Goal: Use online tool/utility: Use online tool/utility

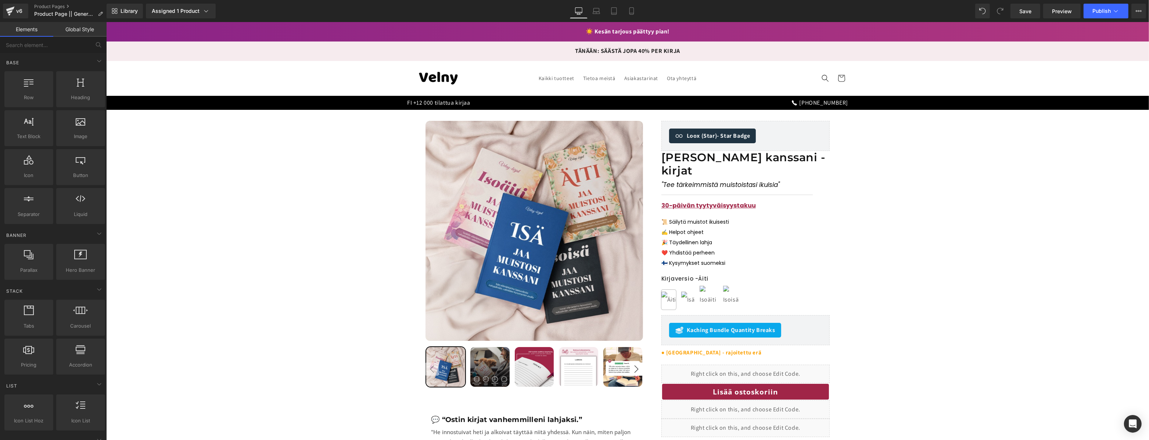
click at [641, 49] on p "TÄNÄÄN: SÄÄSTÄ JOPA 40% PER KIRJA" at bounding box center [627, 51] width 1034 height 11
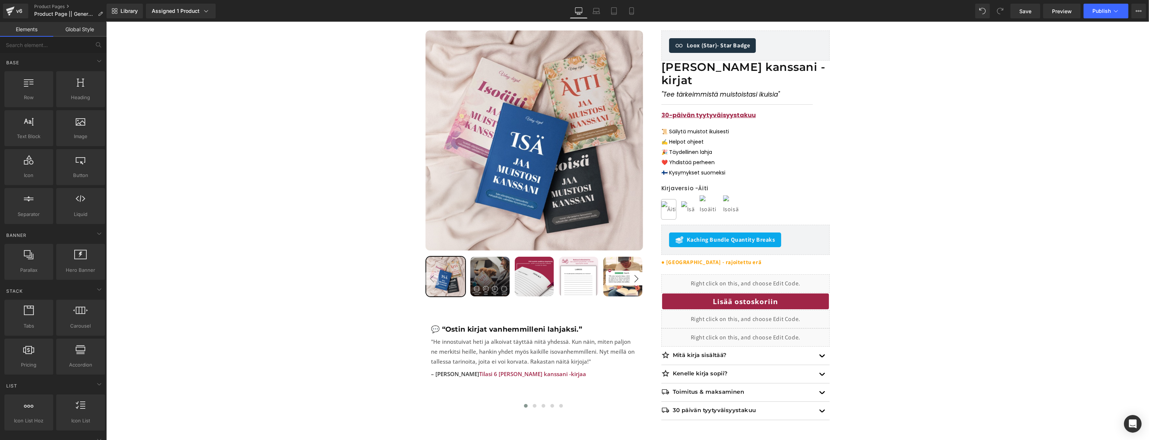
scroll to position [141, 0]
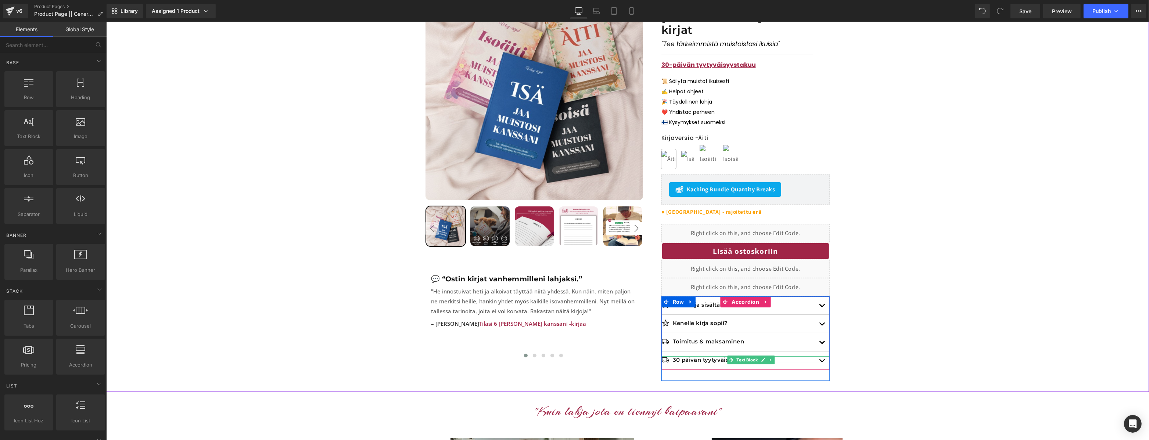
click at [666, 356] on div "30 päivän tyytyväisyystakuu" at bounding box center [745, 359] width 168 height 7
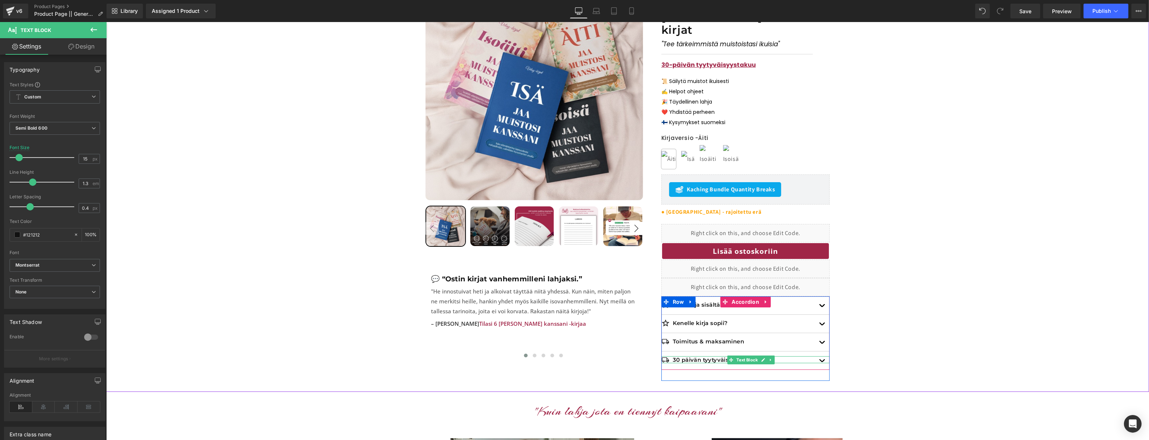
click at [744, 356] on span "Text Block" at bounding box center [747, 360] width 24 height 9
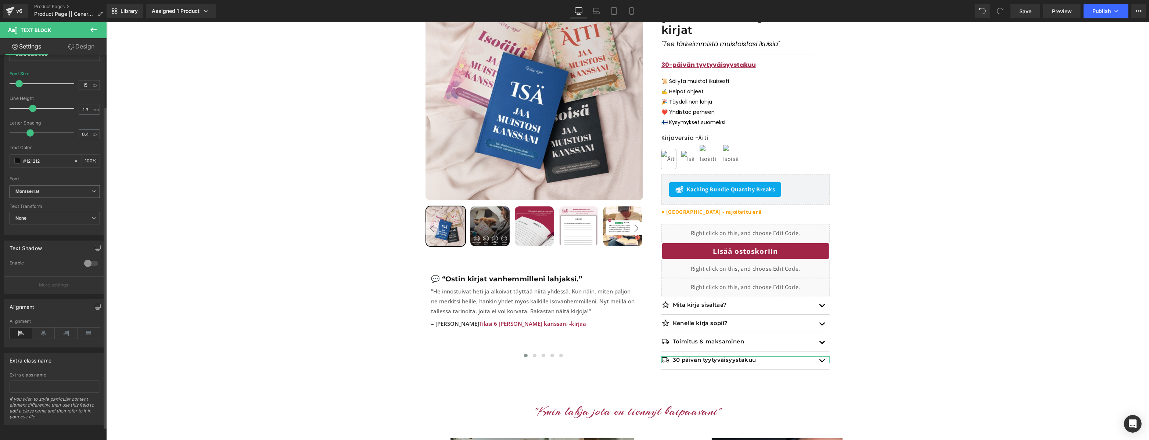
scroll to position [0, 0]
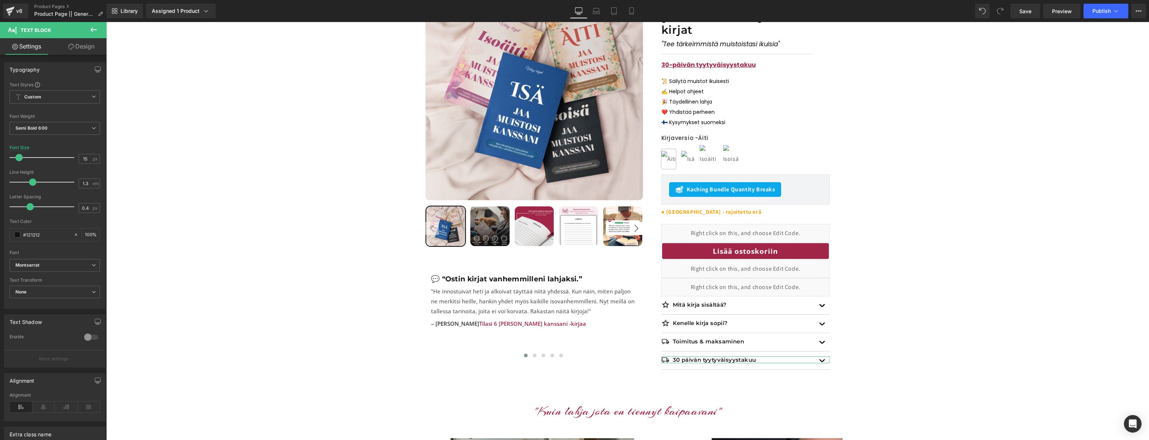
click at [79, 54] on link "Design" at bounding box center [81, 46] width 53 height 17
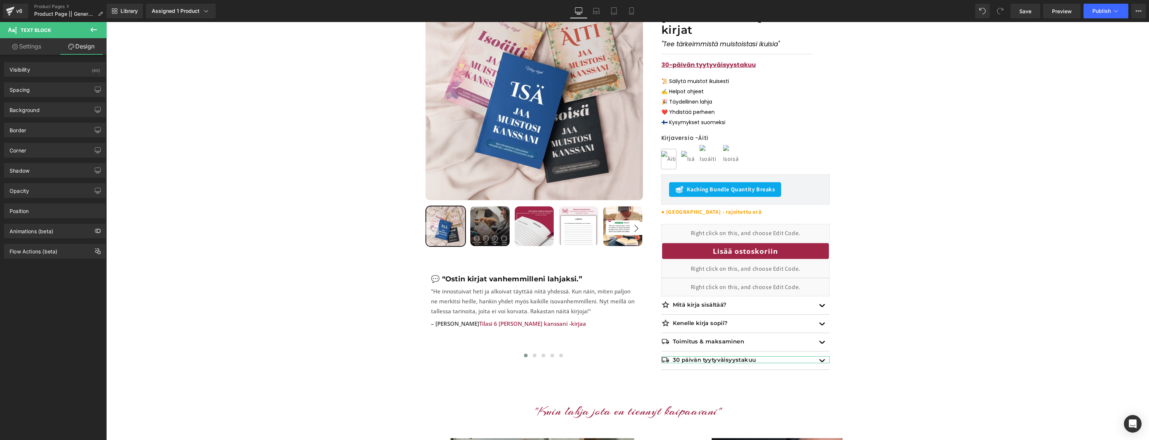
click at [39, 48] on link "Settings" at bounding box center [26, 46] width 53 height 17
type input "100"
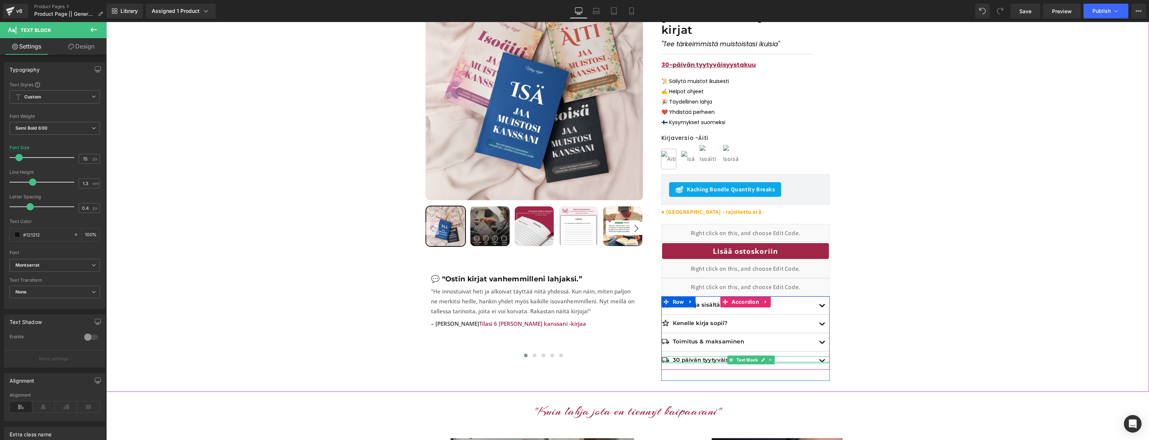
click at [667, 356] on div "30 päivän tyytyväisyystakuu Text Block" at bounding box center [745, 359] width 168 height 7
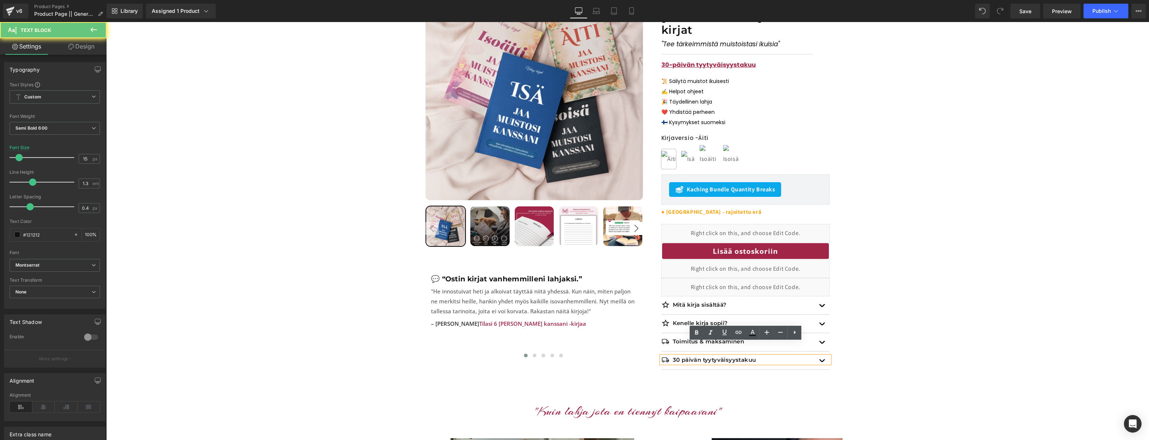
click at [665, 356] on div "30 päivän tyytyväisyystakuu" at bounding box center [745, 359] width 168 height 7
click at [668, 356] on div "30 päivän tyytyväisyystakuu" at bounding box center [745, 359] width 168 height 7
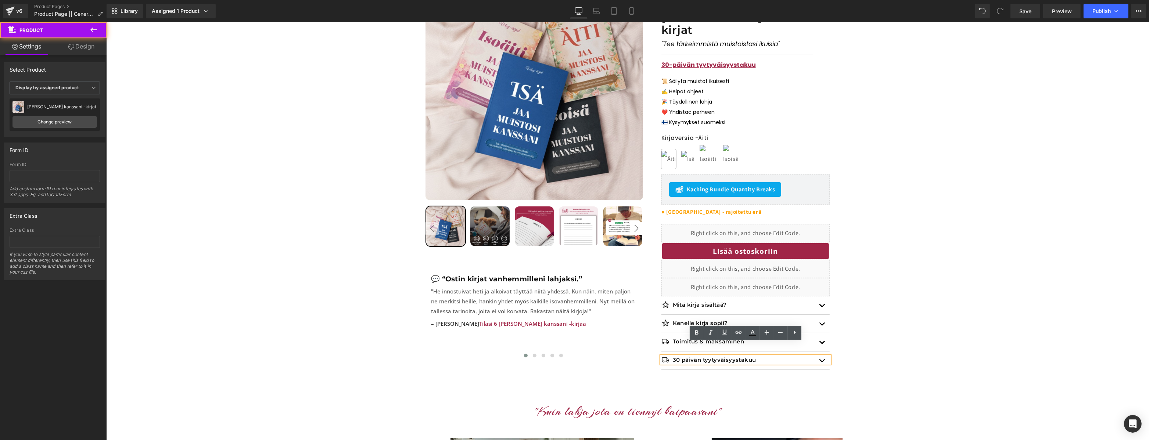
click at [914, 347] on div "Sale Off 17 % (P) Image ‹ ›" at bounding box center [626, 180] width 1035 height 401
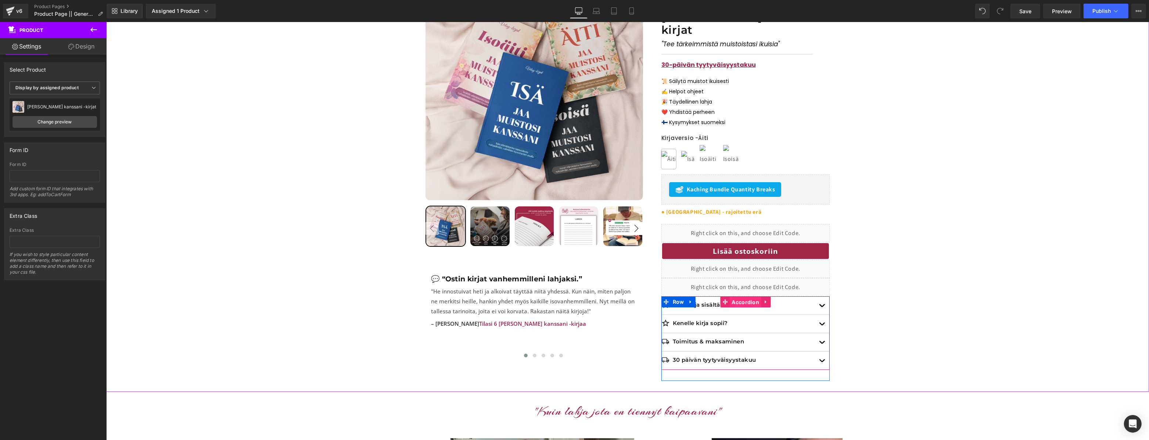
click at [736, 297] on span "Accordion" at bounding box center [744, 302] width 31 height 11
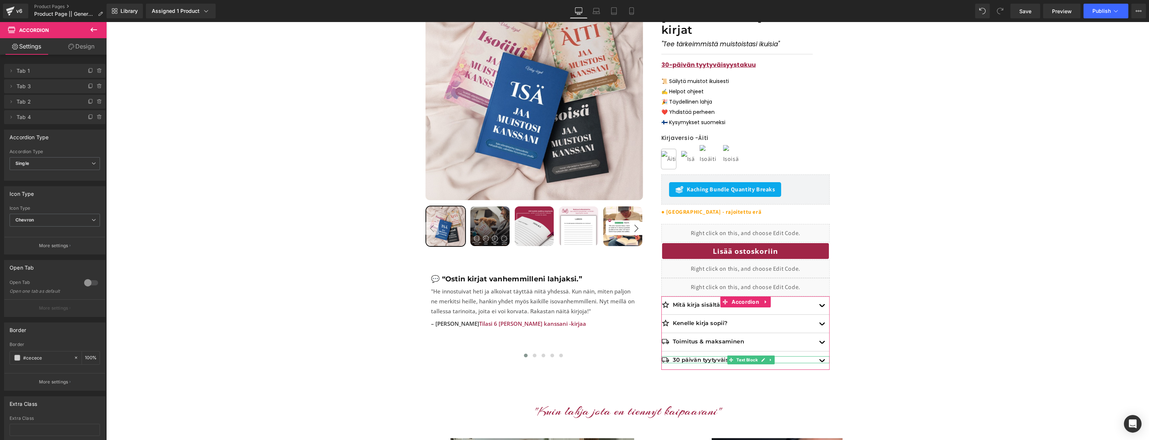
click at [36, 118] on span "Tab 4" at bounding box center [48, 117] width 62 height 14
click at [11, 117] on icon at bounding box center [11, 117] width 1 height 3
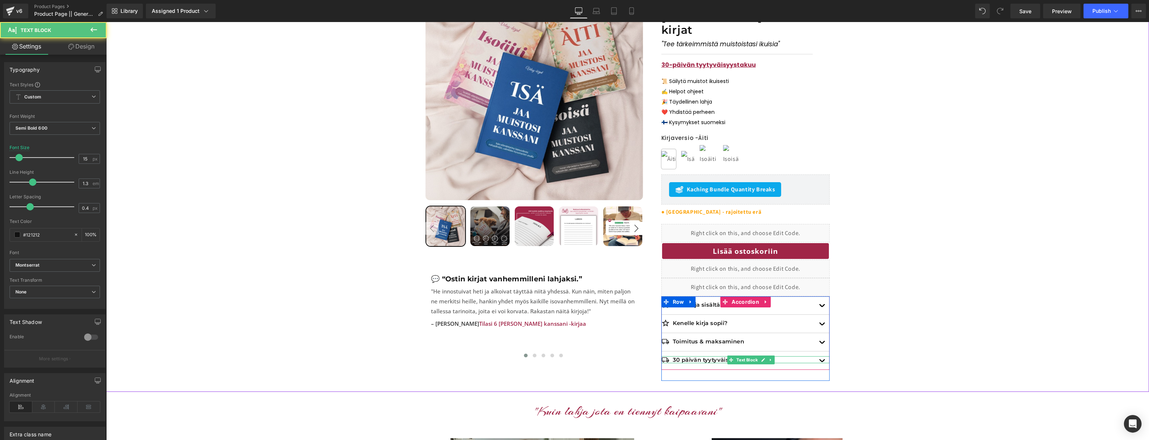
click at [665, 356] on div "30 päivän tyytyväisyystakuu" at bounding box center [745, 359] width 168 height 7
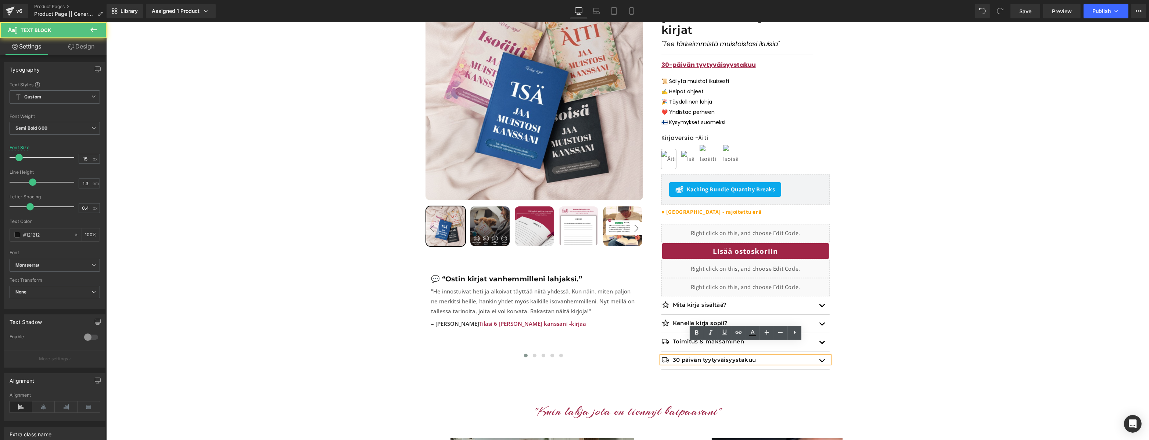
click at [666, 356] on div "30 päivän tyytyväisyystakuu" at bounding box center [745, 359] width 168 height 7
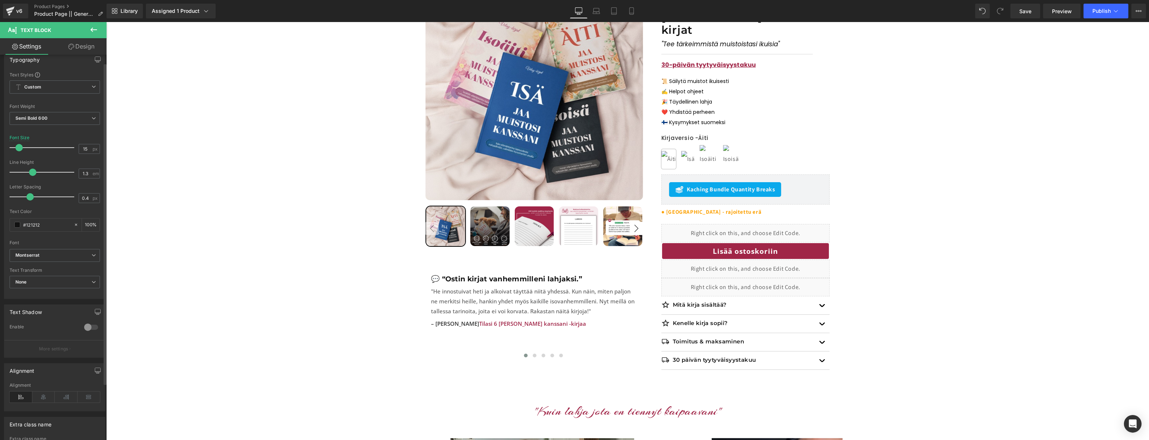
scroll to position [10, 0]
click at [69, 348] on button "More settings" at bounding box center [54, 348] width 101 height 17
click at [64, 351] on p "More settings" at bounding box center [53, 348] width 29 height 7
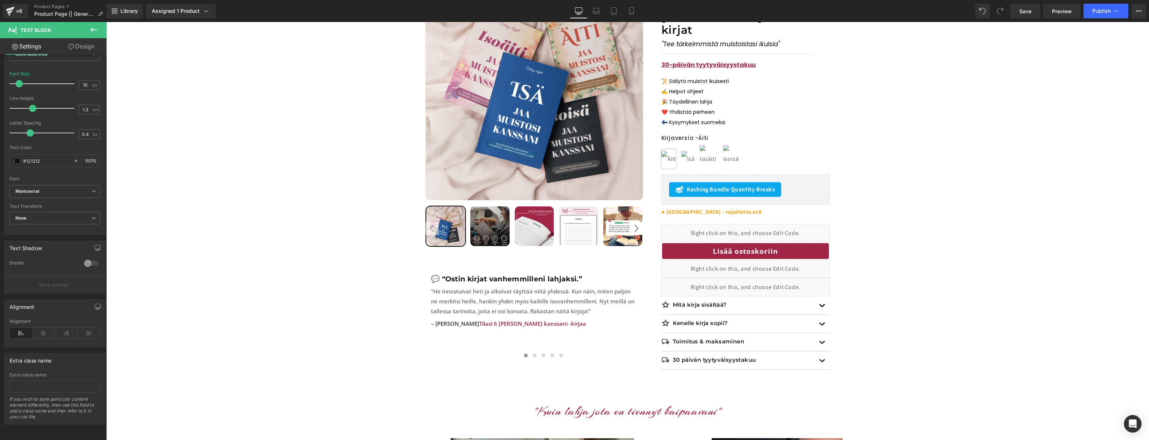
click at [73, 46] on icon at bounding box center [71, 47] width 6 height 6
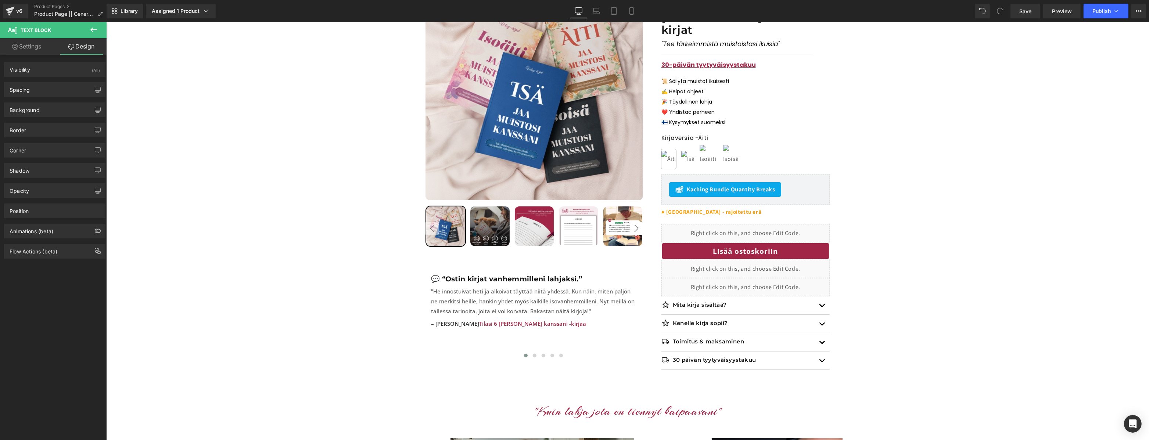
click at [21, 46] on link "Settings" at bounding box center [26, 46] width 53 height 17
type input "100"
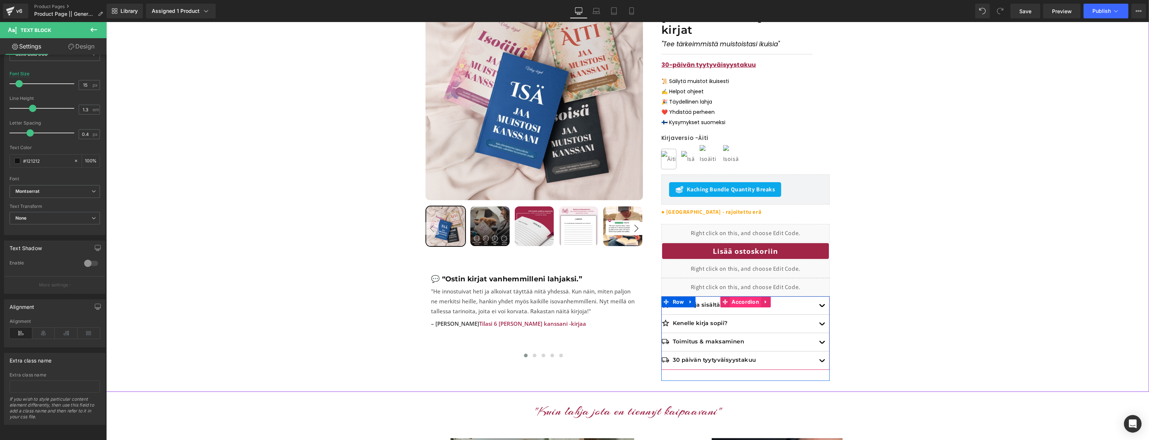
click at [749, 296] on span "Accordion" at bounding box center [744, 301] width 31 height 11
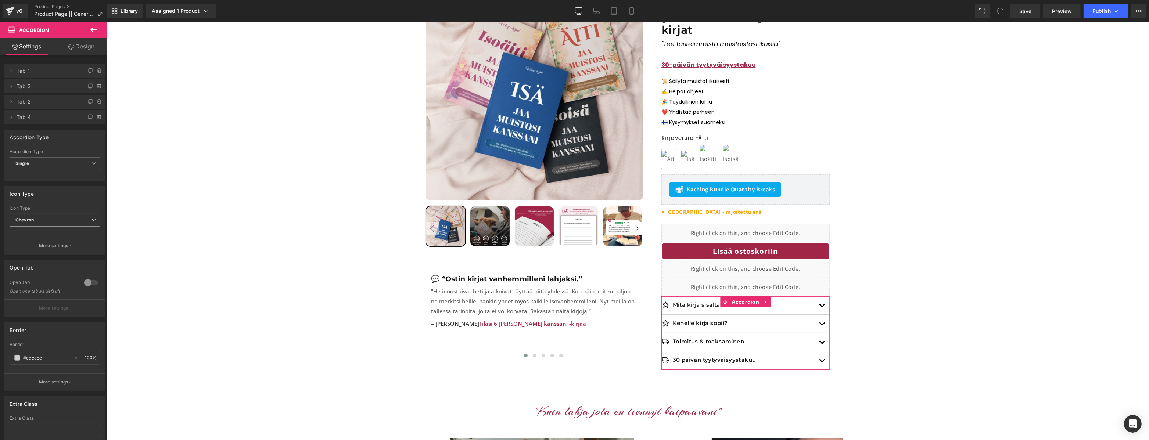
click at [83, 217] on span "Chevron" at bounding box center [55, 220] width 90 height 13
click at [83, 217] on span "Chevron" at bounding box center [53, 220] width 87 height 13
click at [68, 247] on button "More settings" at bounding box center [54, 245] width 101 height 17
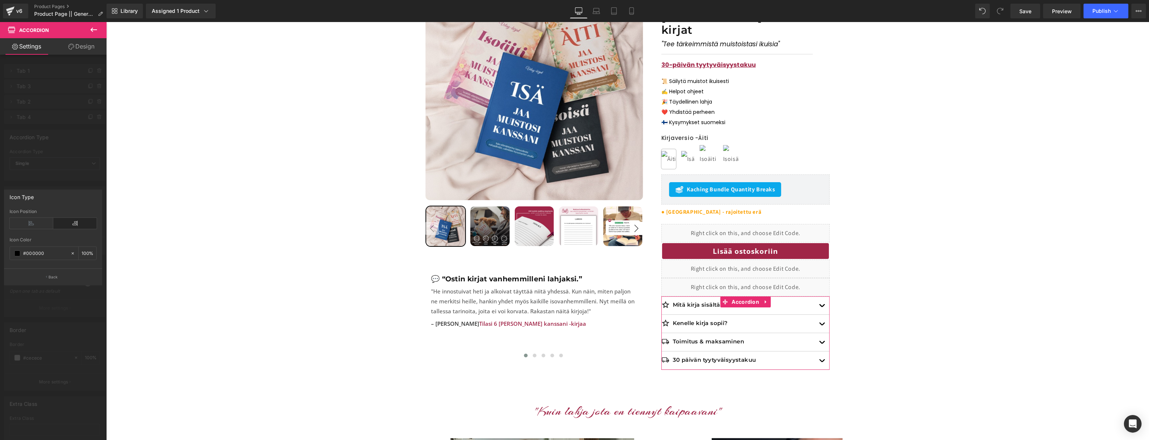
click at [72, 304] on div at bounding box center [53, 233] width 107 height 422
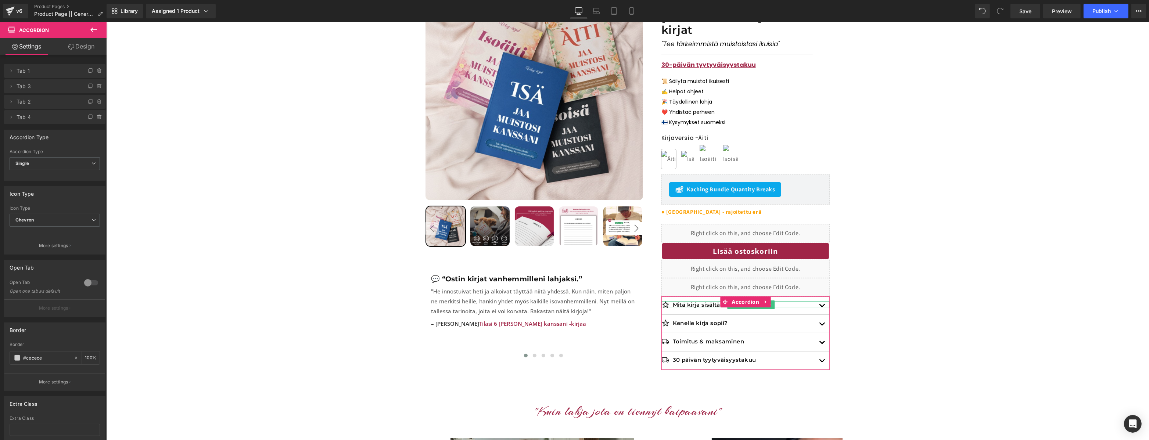
click at [40, 76] on span "Tab 1" at bounding box center [48, 71] width 62 height 14
click at [24, 72] on span "Tab 1" at bounding box center [48, 71] width 62 height 14
click at [56, 229] on div "Chevron None Plus Chevron" at bounding box center [55, 222] width 90 height 17
click at [56, 223] on span "Chevron" at bounding box center [55, 220] width 90 height 13
click at [55, 235] on li "None" at bounding box center [53, 233] width 87 height 11
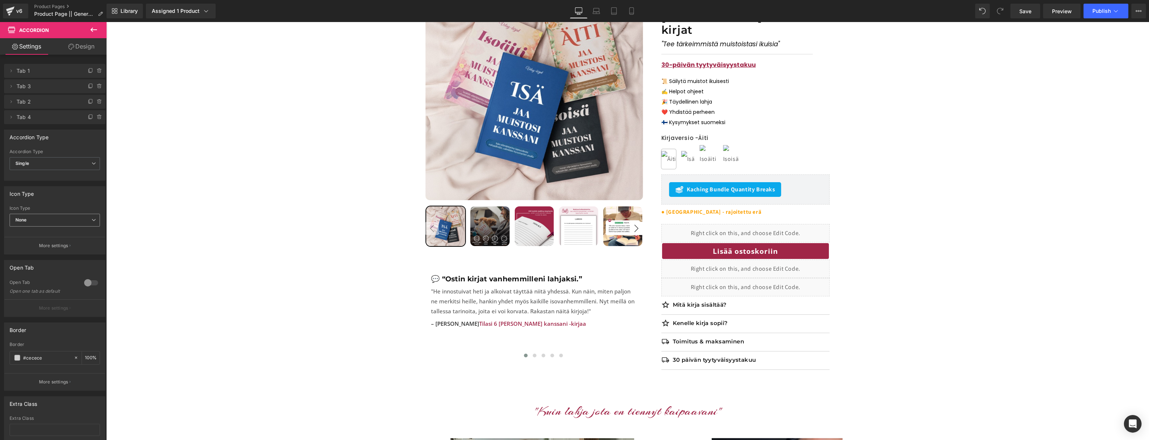
click at [69, 219] on span "None" at bounding box center [55, 220] width 90 height 13
click at [61, 246] on li "Plus" at bounding box center [53, 244] width 87 height 11
click at [69, 220] on span "Plus" at bounding box center [55, 220] width 90 height 13
click at [69, 228] on li "None" at bounding box center [53, 233] width 87 height 11
drag, startPoint x: 72, startPoint y: 218, endPoint x: 69, endPoint y: 226, distance: 8.5
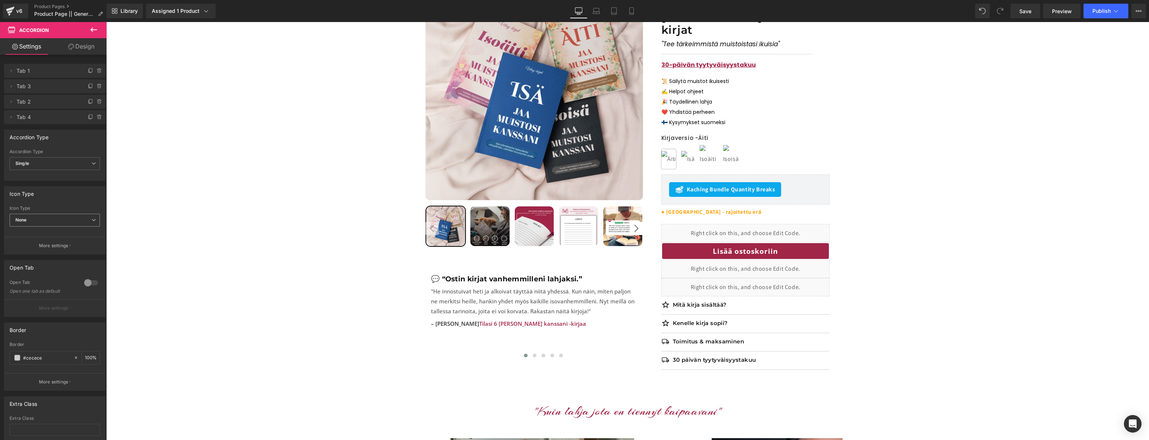
click at [71, 218] on span "None" at bounding box center [55, 220] width 90 height 13
click at [62, 251] on li "Chevron" at bounding box center [53, 255] width 87 height 11
click at [71, 224] on span "Chevron" at bounding box center [55, 220] width 90 height 13
click at [66, 241] on li "Plus" at bounding box center [53, 244] width 87 height 11
click at [75, 224] on span "Plus" at bounding box center [55, 220] width 90 height 13
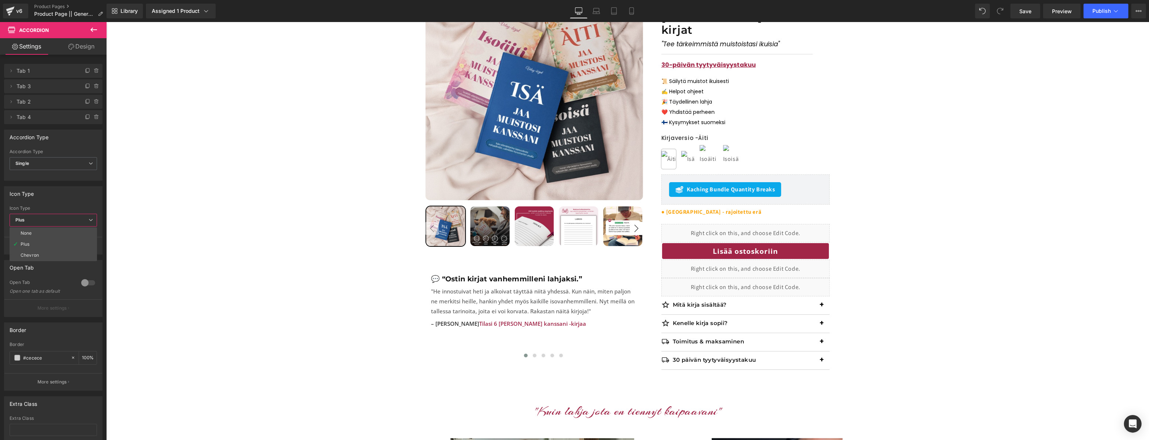
drag, startPoint x: 78, startPoint y: 218, endPoint x: 76, endPoint y: 225, distance: 7.2
click at [78, 218] on span "Plus" at bounding box center [53, 220] width 87 height 13
drag, startPoint x: 75, startPoint y: 222, endPoint x: 74, endPoint y: 235, distance: 14.0
click at [75, 222] on span "Plus" at bounding box center [55, 220] width 90 height 13
click at [73, 236] on li "None" at bounding box center [53, 233] width 87 height 11
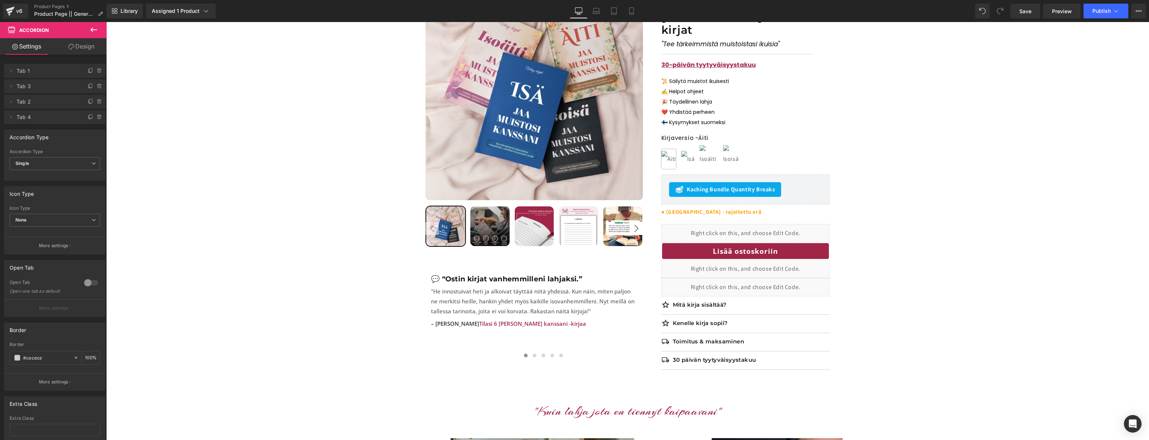
click at [90, 47] on link "Design" at bounding box center [81, 46] width 53 height 17
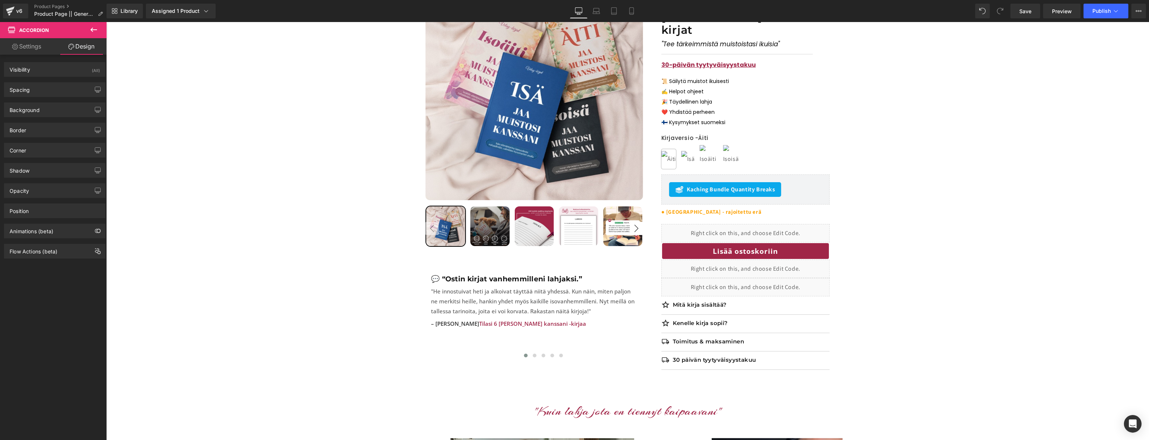
click at [32, 48] on link "Settings" at bounding box center [26, 46] width 53 height 17
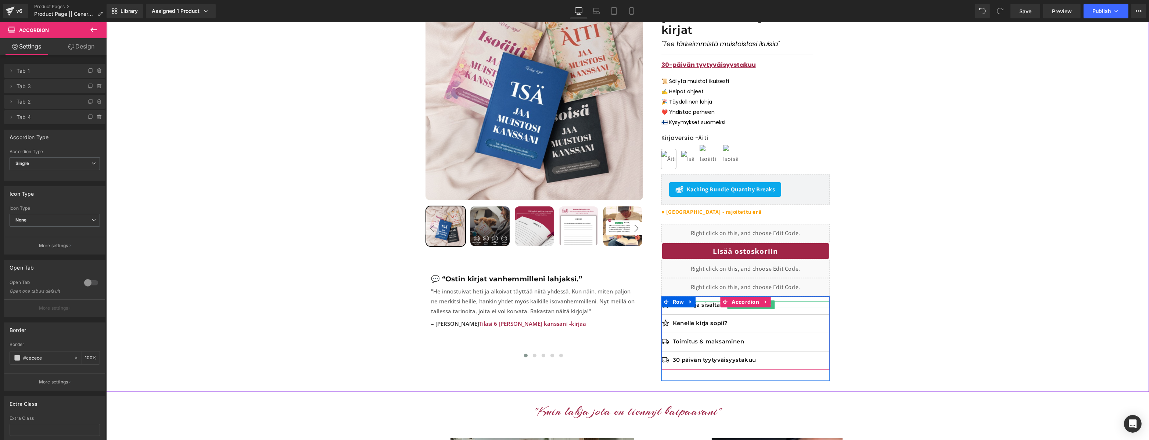
drag, startPoint x: 717, startPoint y: 293, endPoint x: 711, endPoint y: 299, distance: 8.3
click at [717, 301] on div "Mitä kirja sisältää? Text Block" at bounding box center [745, 304] width 168 height 7
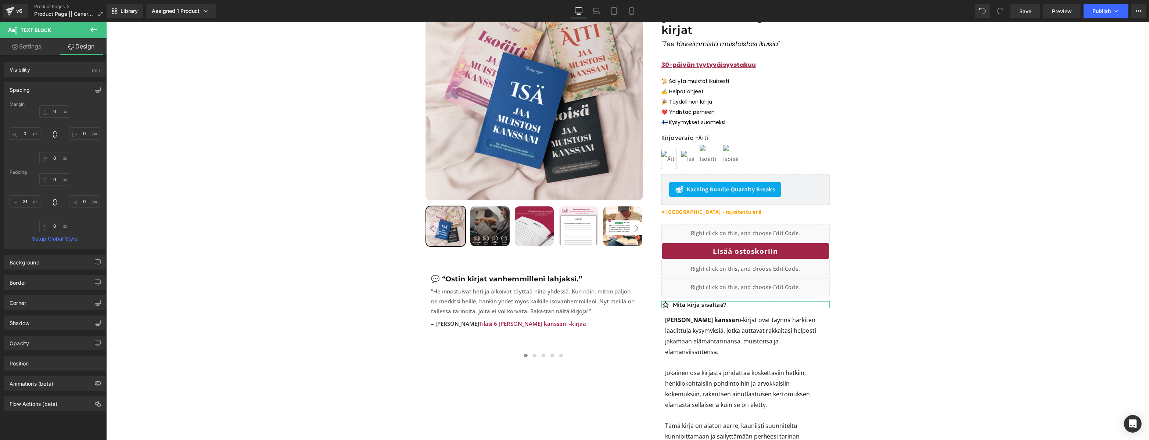
click at [29, 51] on link "Settings" at bounding box center [26, 46] width 53 height 17
type input "100"
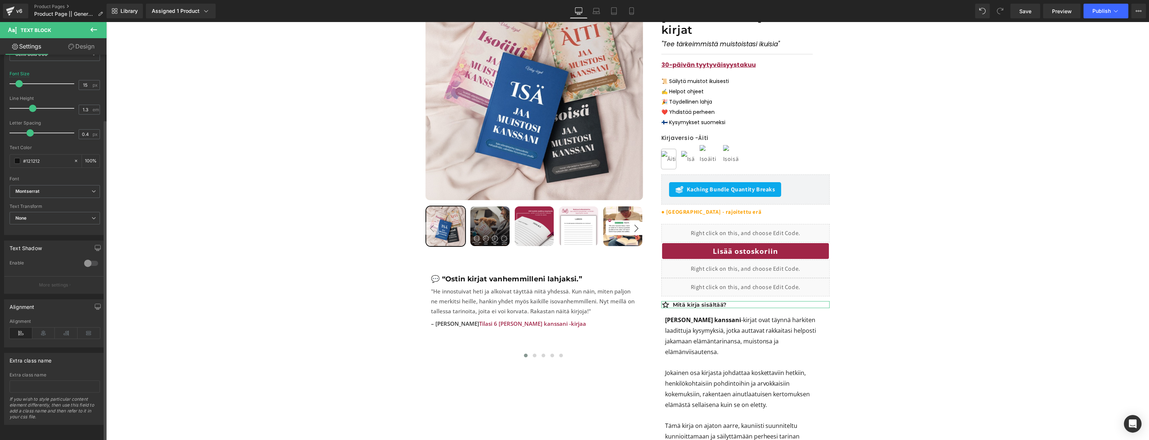
click at [87, 259] on div at bounding box center [91, 264] width 18 height 12
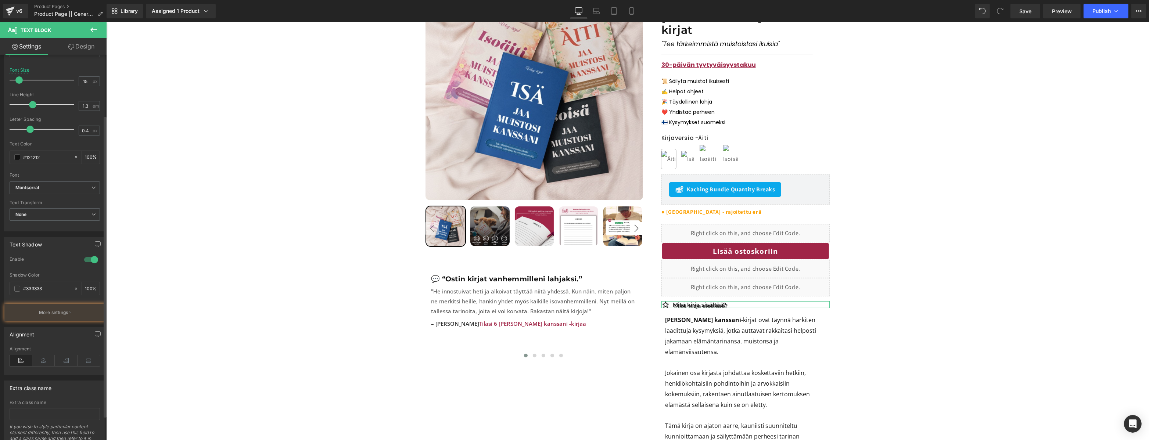
click at [87, 260] on div at bounding box center [91, 260] width 18 height 12
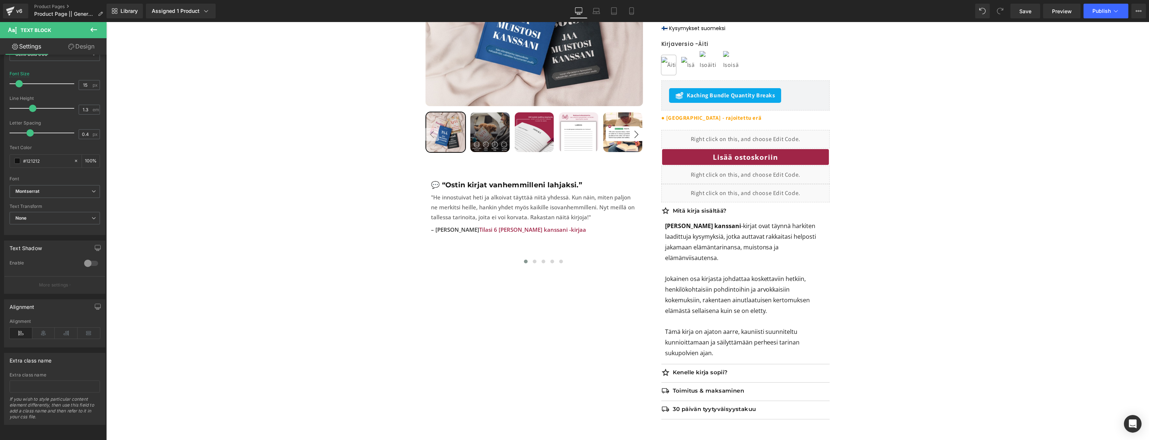
scroll to position [132, 0]
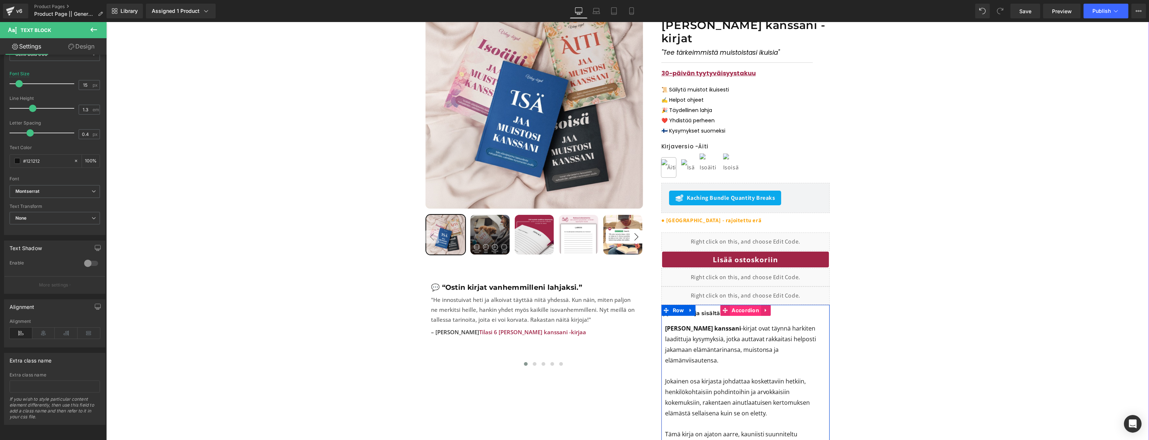
click at [750, 305] on span "Accordion" at bounding box center [744, 310] width 31 height 11
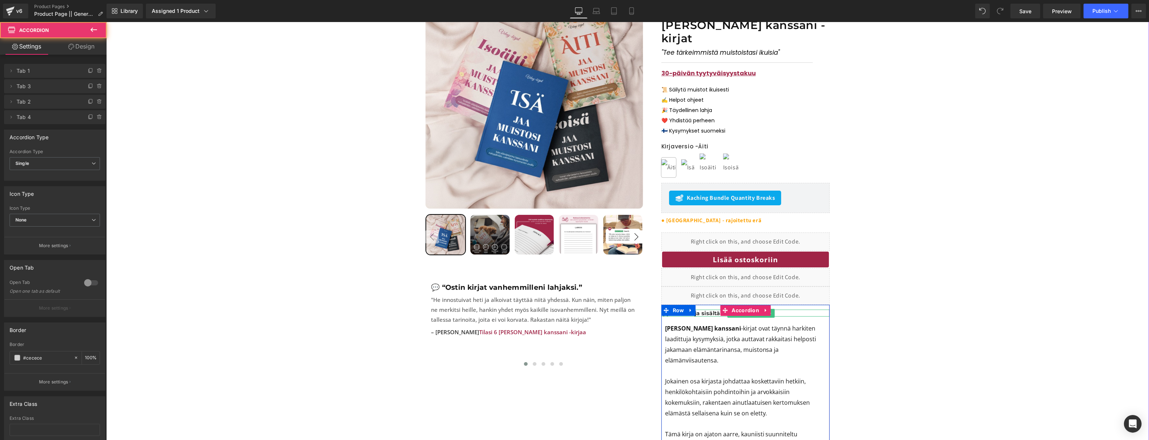
click at [714, 310] on p "Mitä kirja sisältää?" at bounding box center [750, 313] width 157 height 7
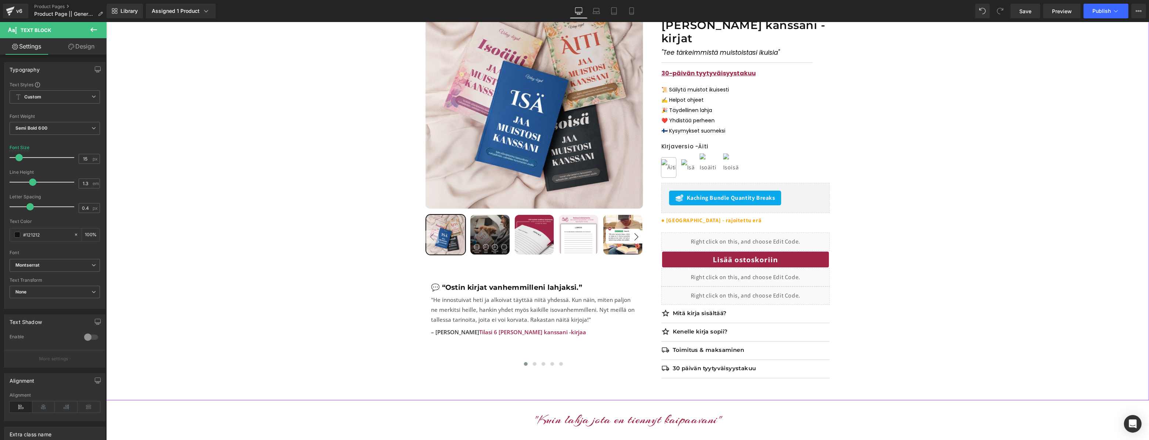
click at [889, 305] on div "Sale Off 17 % (P) Image ‹ ›" at bounding box center [626, 189] width 1035 height 401
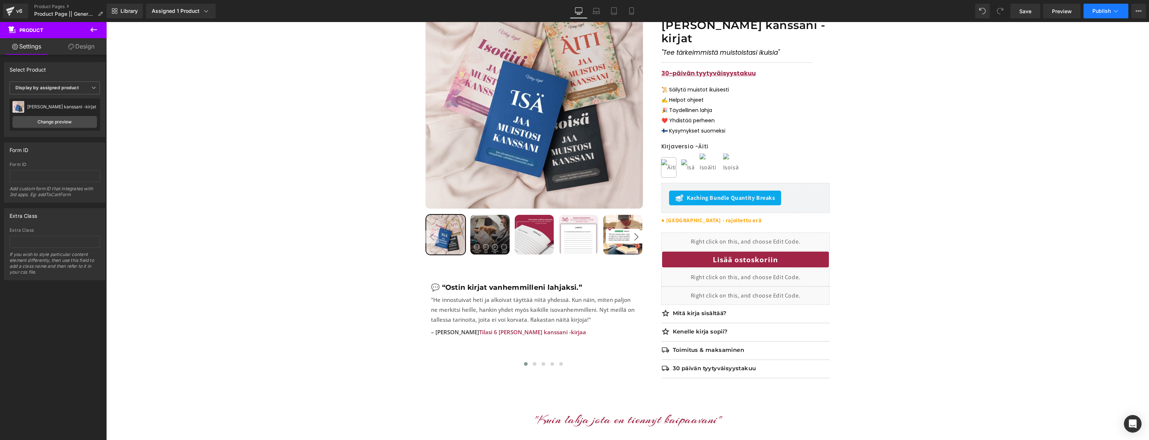
click at [1089, 12] on button "Publish" at bounding box center [1105, 11] width 45 height 15
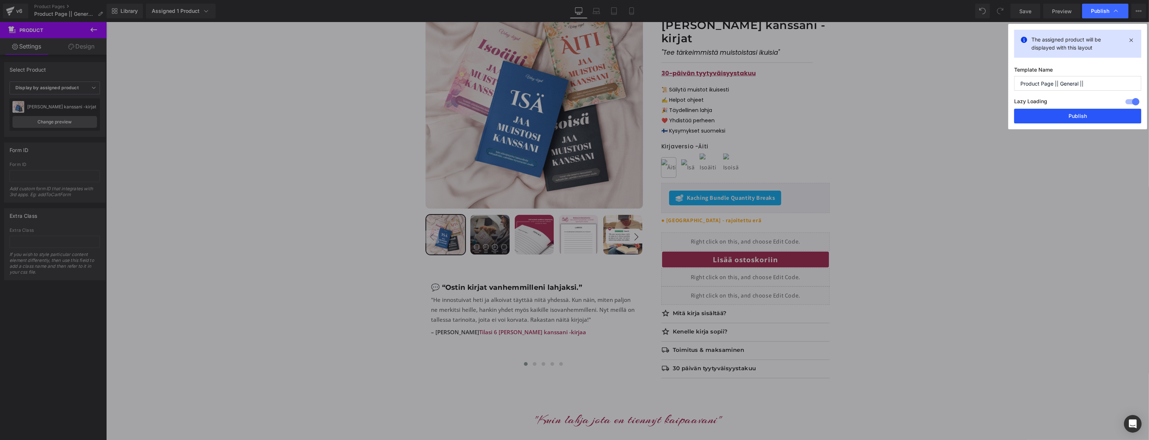
drag, startPoint x: 1075, startPoint y: 113, endPoint x: 968, endPoint y: 91, distance: 108.8
click at [1075, 113] on button "Publish" at bounding box center [1077, 116] width 127 height 15
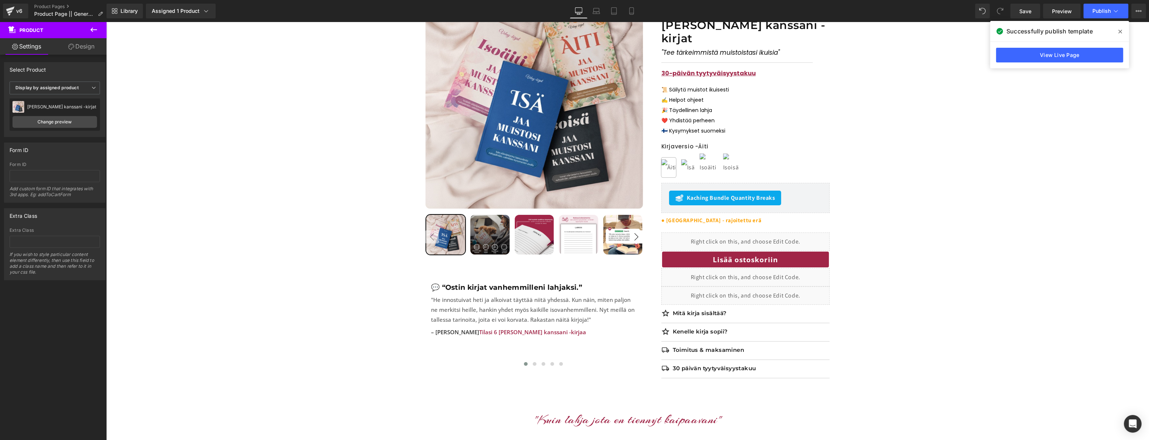
drag, startPoint x: 1011, startPoint y: 5, endPoint x: 1116, endPoint y: 28, distance: 107.8
click at [1116, 28] on span at bounding box center [1120, 32] width 12 height 12
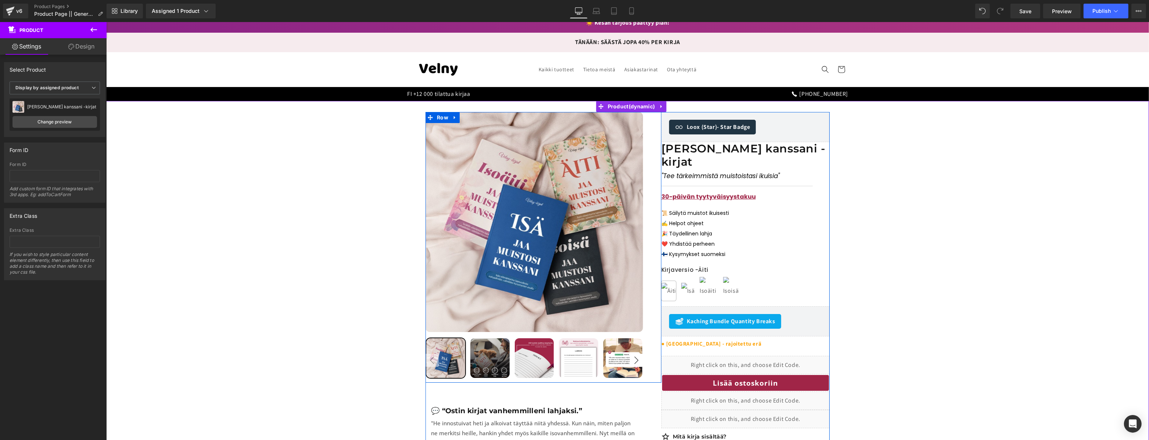
scroll to position [0, 0]
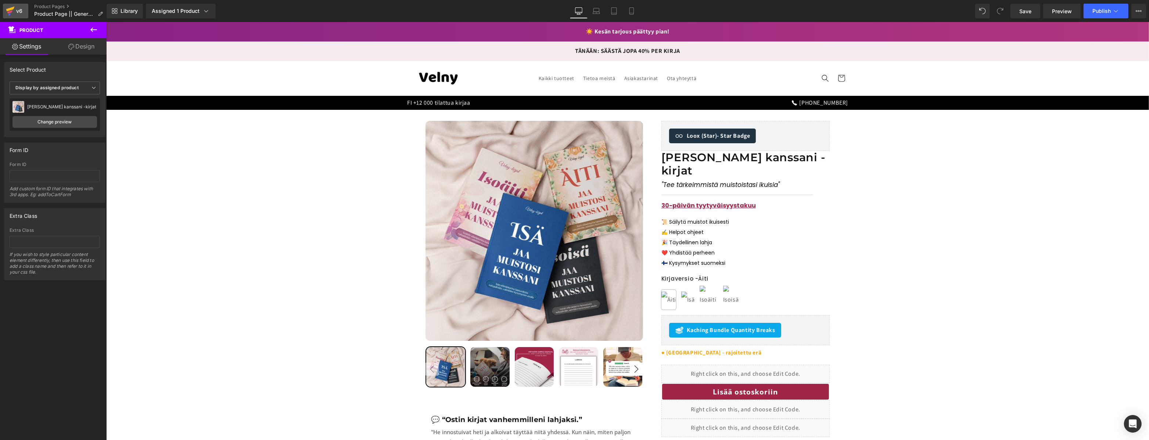
click at [17, 11] on div "v6" at bounding box center [19, 11] width 9 height 10
